Goal: Task Accomplishment & Management: Use online tool/utility

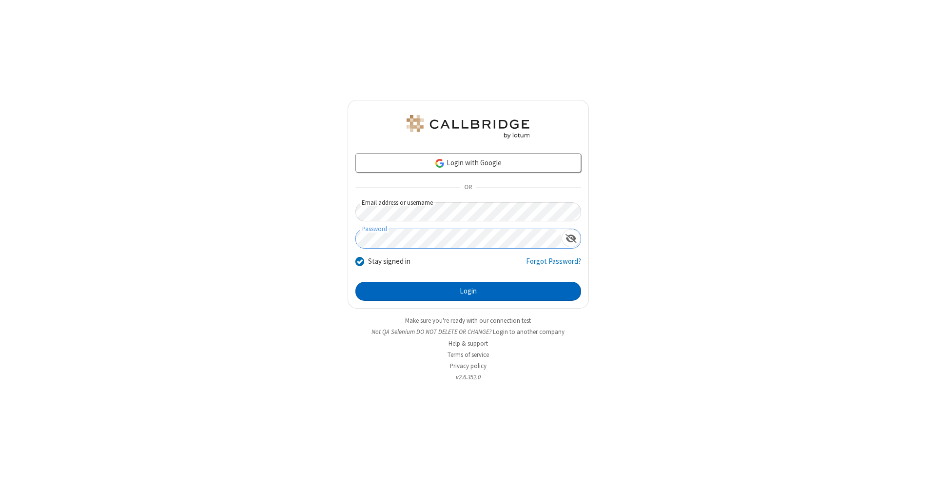
click at [468, 292] on button "Login" at bounding box center [468, 291] width 226 height 19
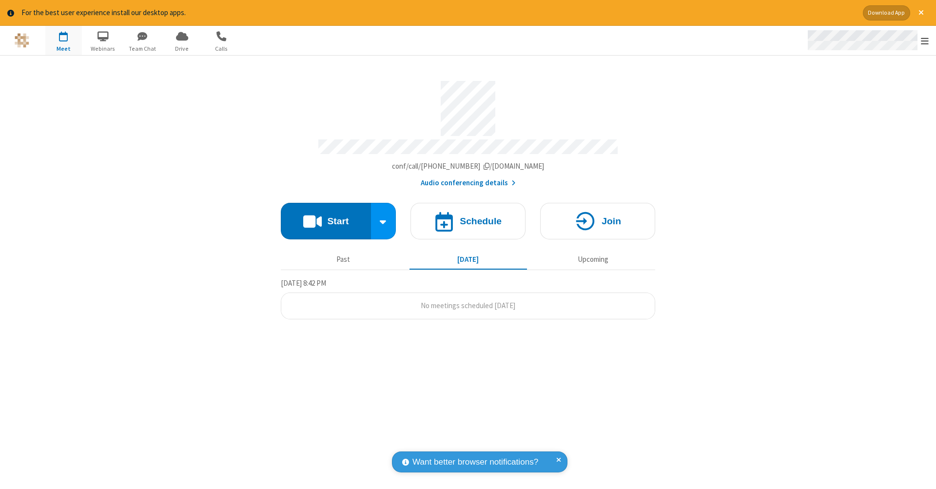
click at [925, 41] on span "Open menu" at bounding box center [925, 41] width 8 height 10
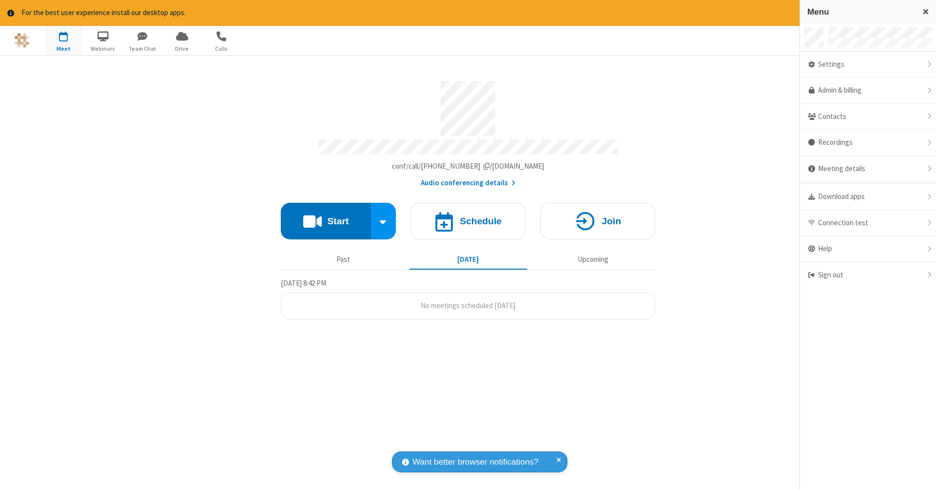
click at [63, 40] on span "button" at bounding box center [63, 36] width 37 height 17
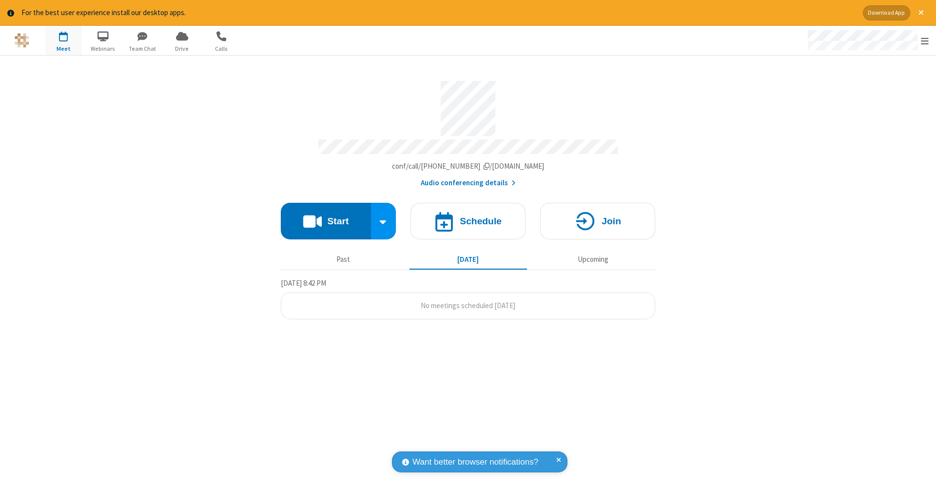
click at [63, 40] on span "button" at bounding box center [63, 36] width 37 height 17
click at [468, 216] on h4 "Schedule" at bounding box center [481, 220] width 42 height 9
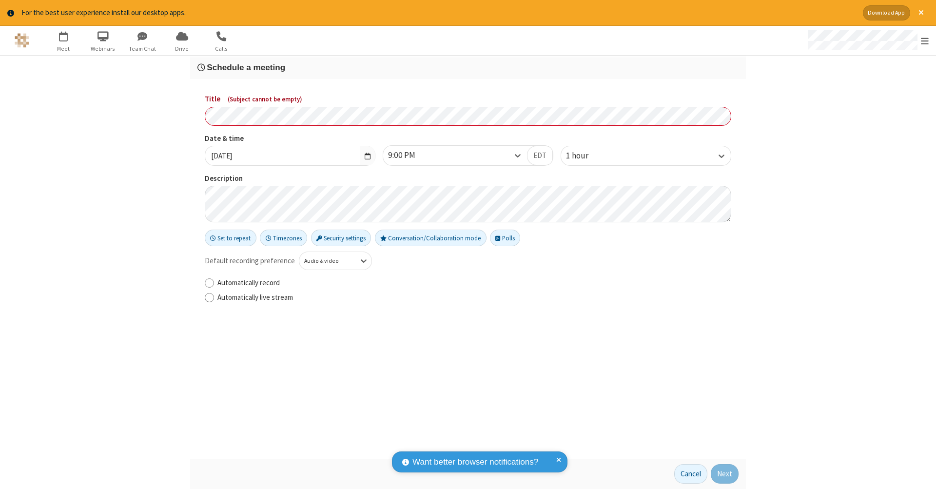
click at [468, 67] on h3 "Schedule a meeting" at bounding box center [467, 67] width 541 height 9
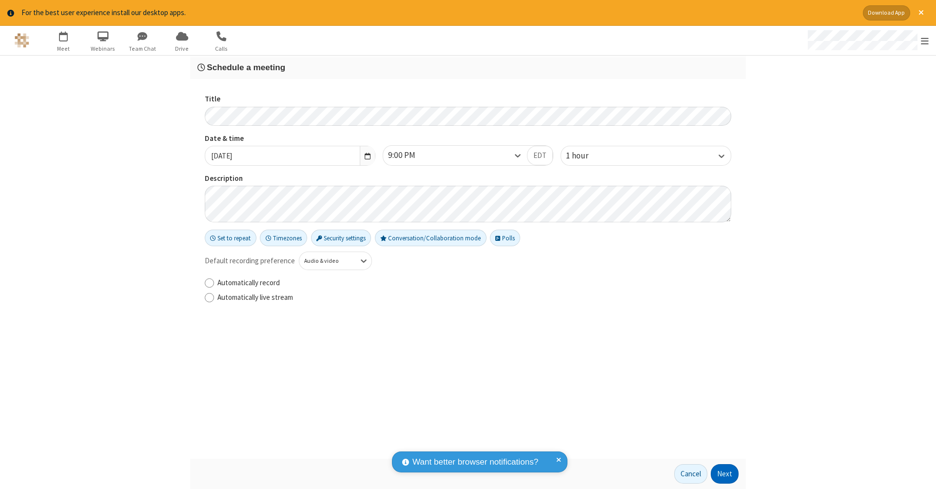
click at [725, 474] on button "Next" at bounding box center [725, 473] width 28 height 19
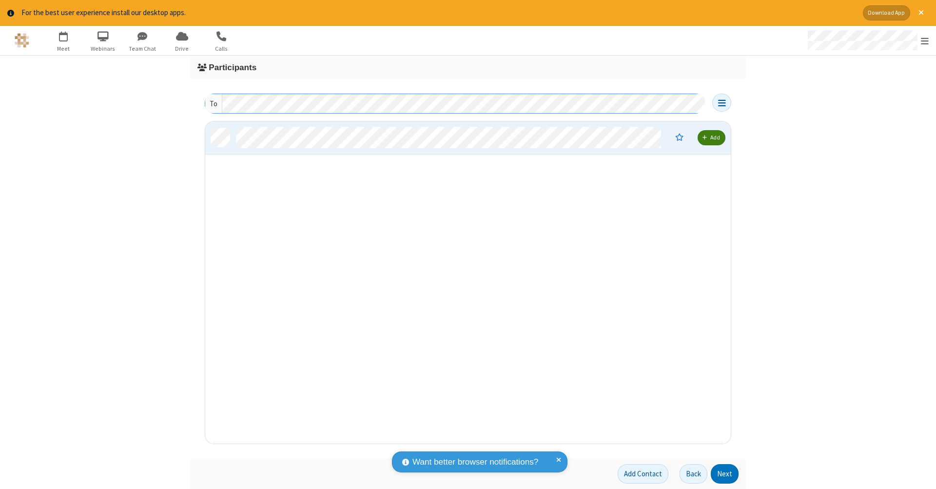
click at [725, 474] on button "Next" at bounding box center [725, 473] width 28 height 19
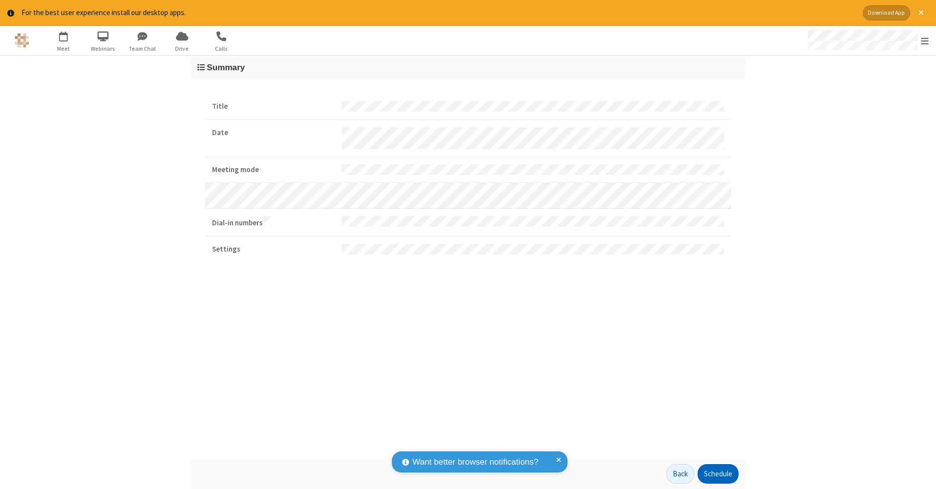
click at [718, 474] on button "Schedule" at bounding box center [718, 473] width 41 height 19
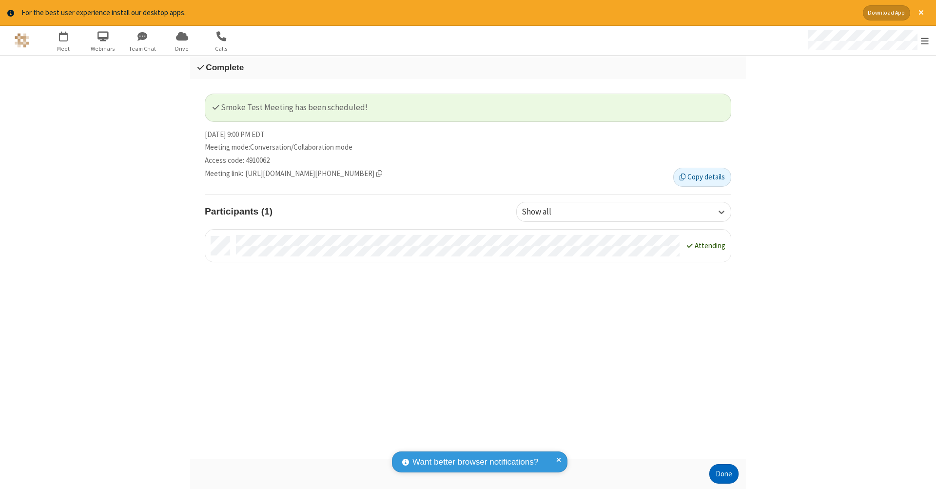
click at [724, 474] on button "Done" at bounding box center [723, 473] width 29 height 19
